Goal: Task Accomplishment & Management: Use online tool/utility

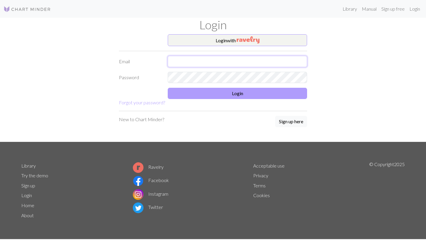
type input "[EMAIL_ADDRESS][DOMAIN_NAME]"
click at [228, 93] on button "Login" at bounding box center [237, 93] width 139 height 11
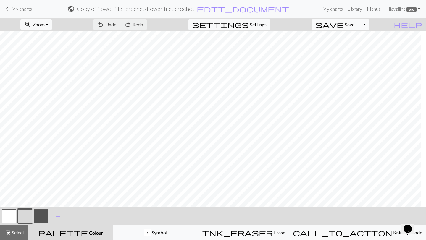
scroll to position [94, 0]
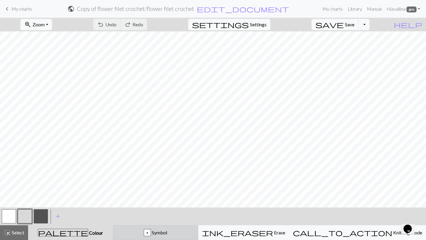
click at [187, 239] on button "p Symbol" at bounding box center [155, 233] width 85 height 15
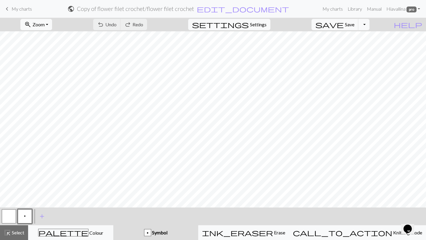
click at [25, 217] on span "p" at bounding box center [25, 216] width 2 height 5
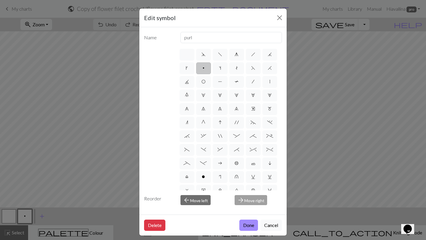
click at [15, 114] on div "Edit symbol Name purl d f g h j k p s t F H J O P T / | 0 1 2 3 4 5 6 7 8 9 e m…" at bounding box center [213, 120] width 426 height 240
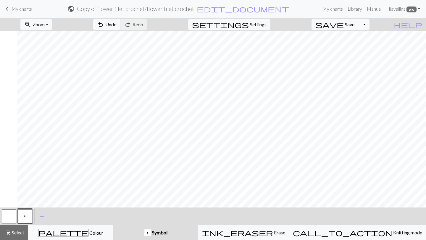
scroll to position [139, 705]
click at [370, 23] on button "Toggle Dropdown" at bounding box center [364, 24] width 11 height 11
click at [357, 46] on button "save_alt Download" at bounding box center [321, 46] width 98 height 9
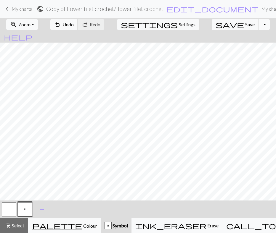
click at [259, 25] on button "Toggle Dropdown" at bounding box center [264, 24] width 11 height 11
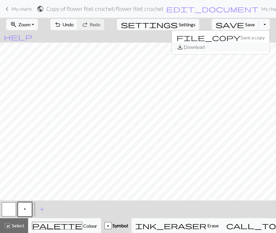
click at [229, 48] on button "save_alt Download" at bounding box center [221, 46] width 98 height 9
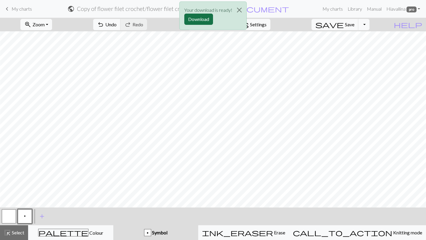
click at [199, 19] on button "Download" at bounding box center [198, 19] width 29 height 11
